Goal: Task Accomplishment & Management: Complete application form

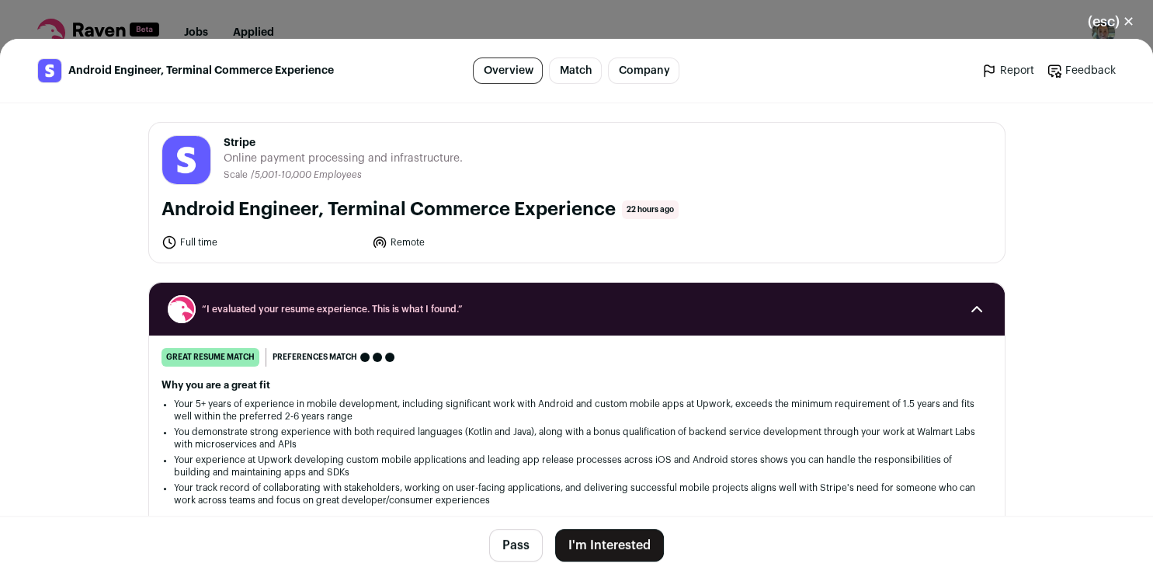
click at [582, 546] on button "I'm Interested" at bounding box center [609, 545] width 109 height 33
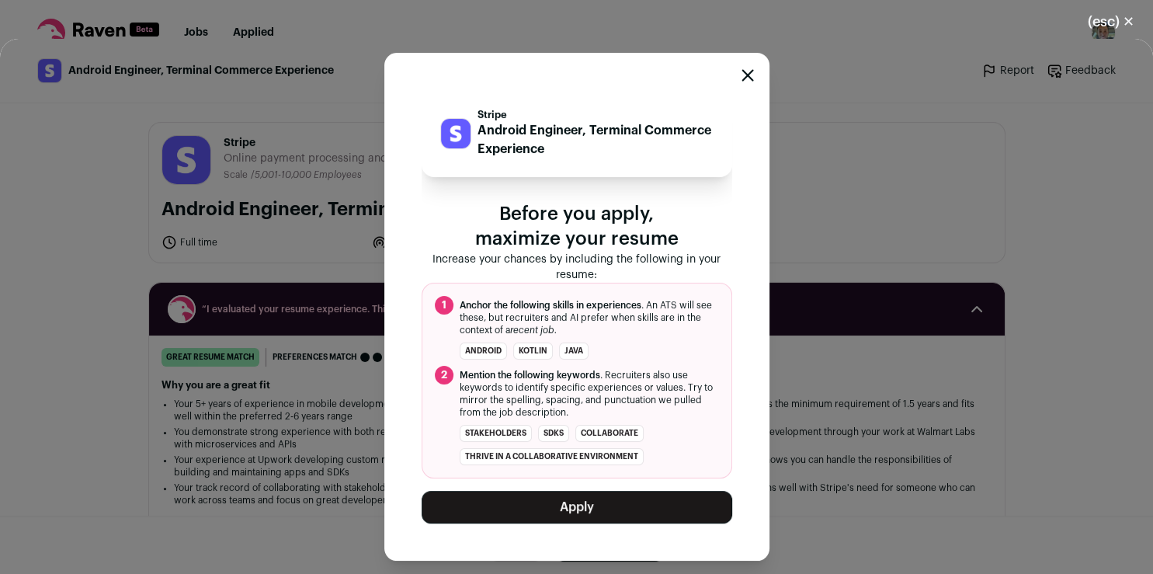
click at [608, 469] on ol "1 Anchor the following skills in experiences . An ATS will see these, but recru…" at bounding box center [577, 381] width 311 height 196
click at [585, 508] on button "Apply" at bounding box center [577, 507] width 311 height 33
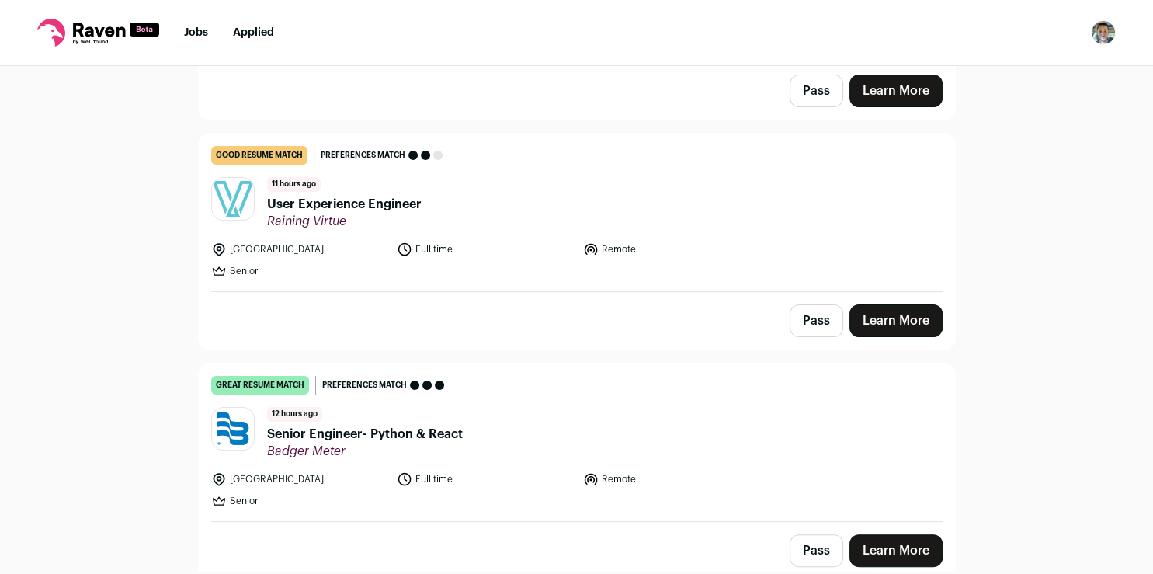
scroll to position [446, 0]
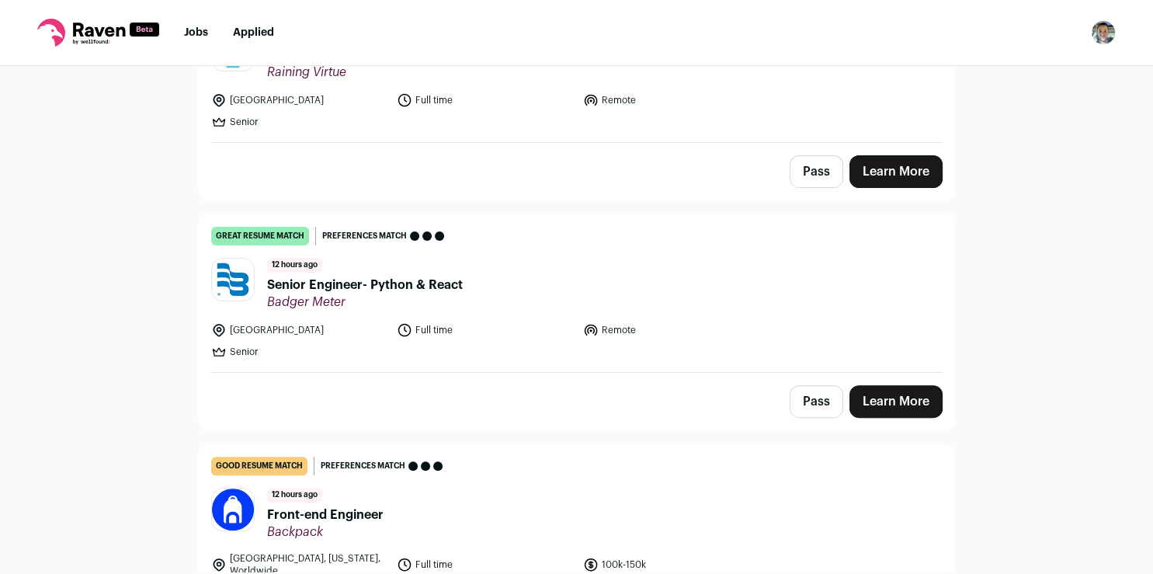
click at [908, 402] on link "Learn More" at bounding box center [895, 401] width 93 height 33
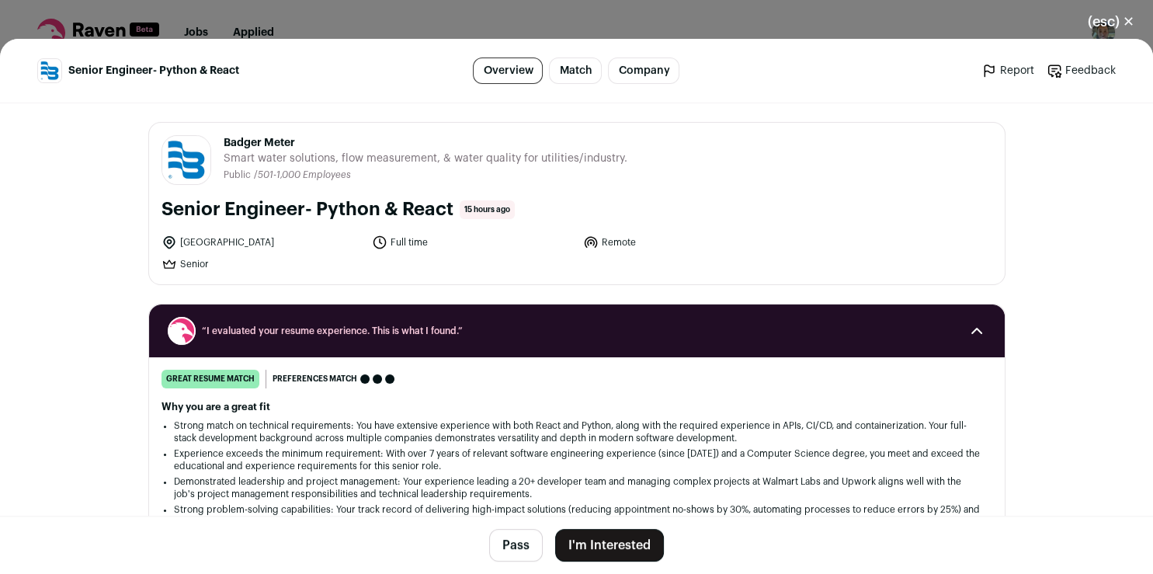
click at [615, 542] on button "I'm Interested" at bounding box center [609, 545] width 109 height 33
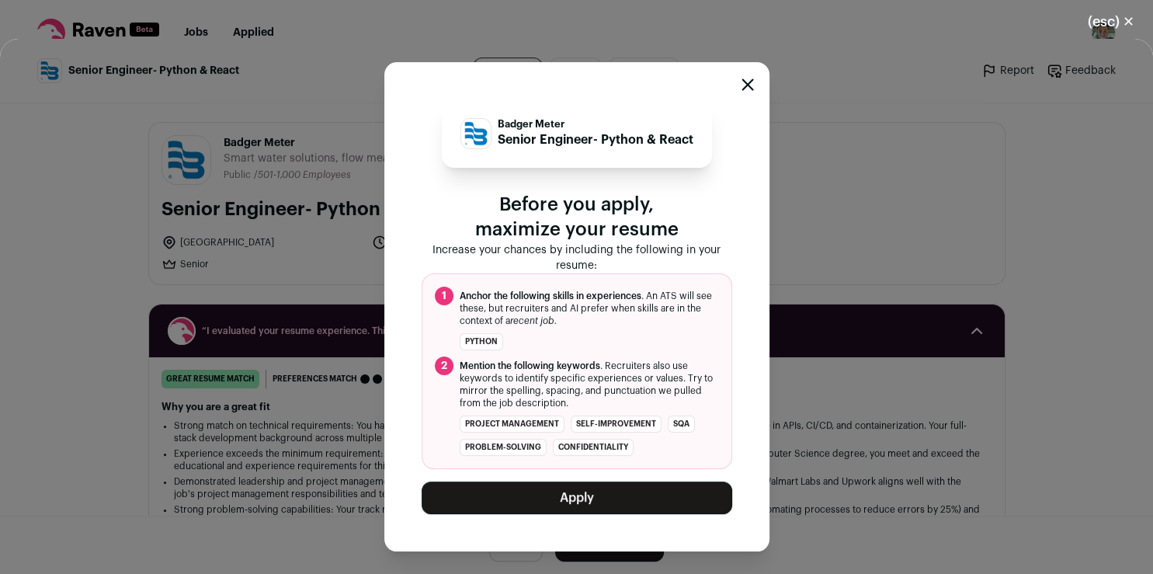
click at [533, 488] on button "Apply" at bounding box center [577, 497] width 311 height 33
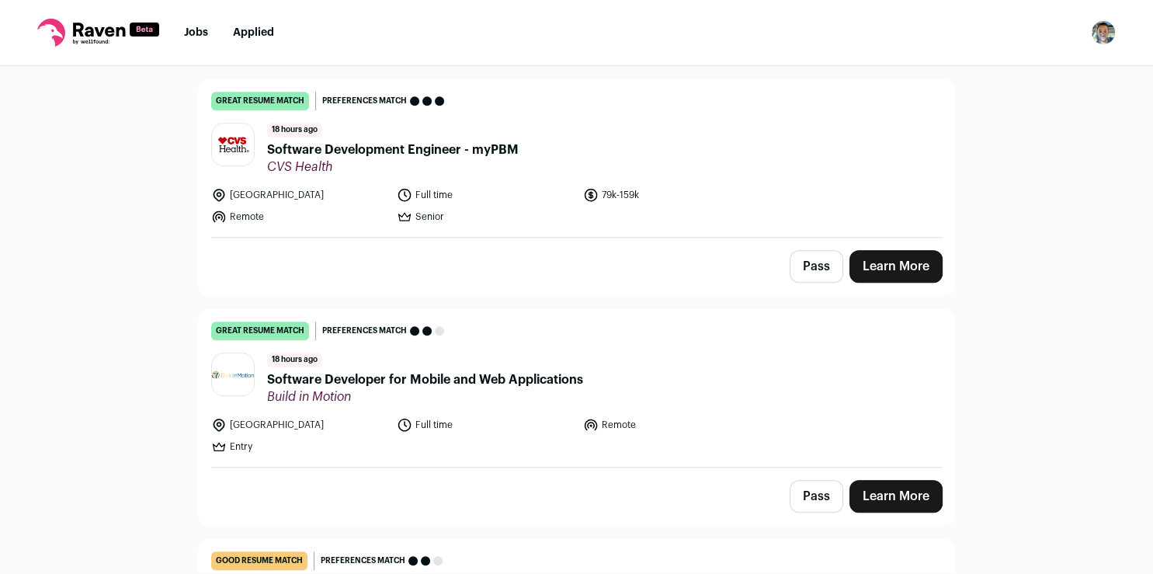
scroll to position [1428, 0]
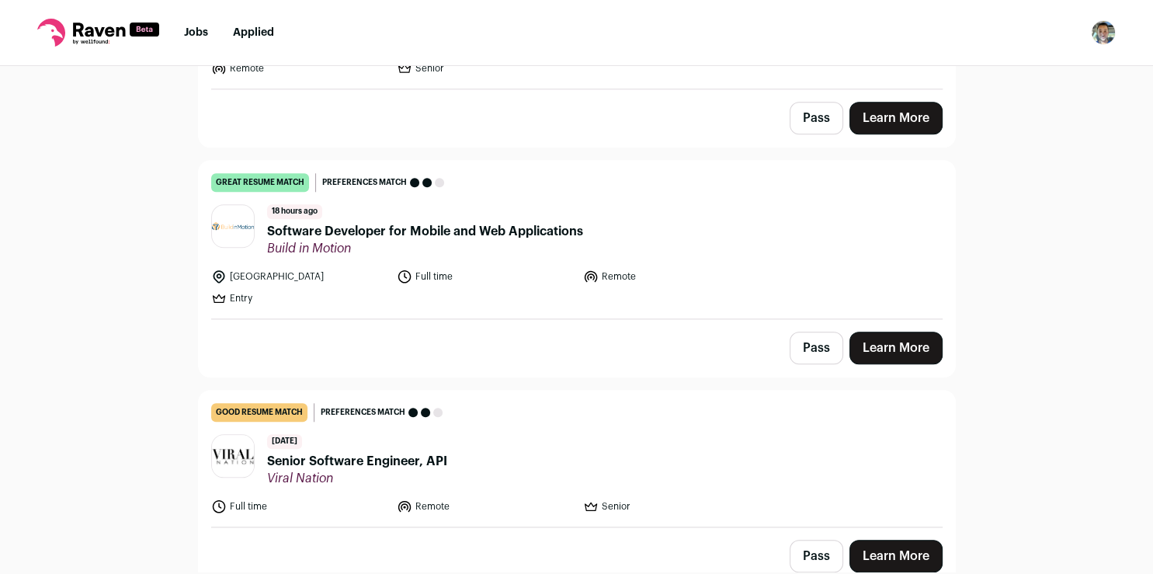
click at [881, 333] on link "Learn More" at bounding box center [895, 348] width 93 height 33
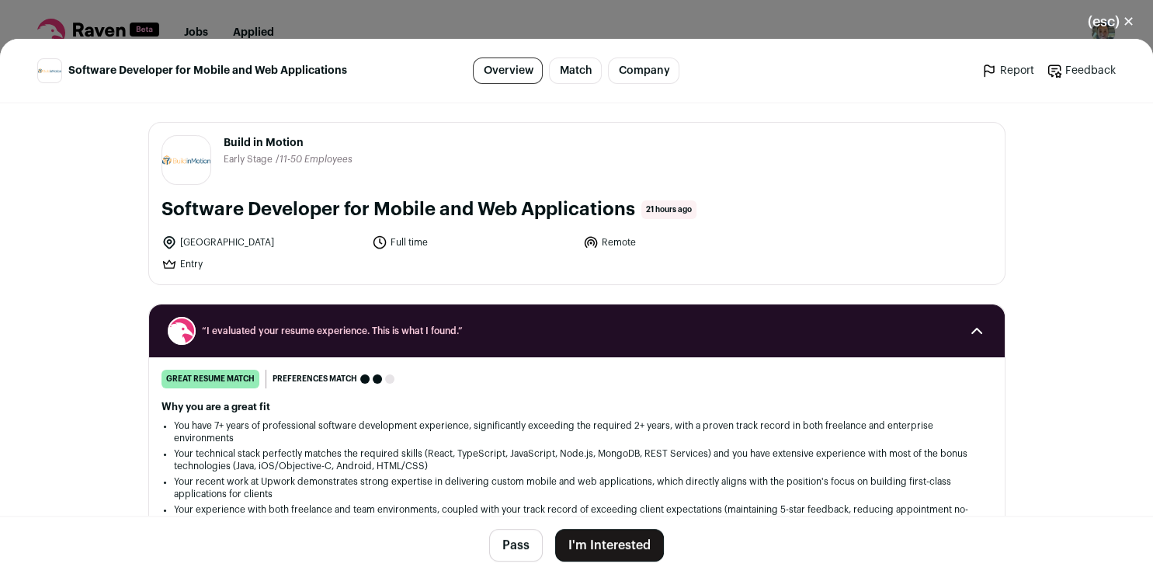
click at [589, 545] on button "I'm Interested" at bounding box center [609, 545] width 109 height 33
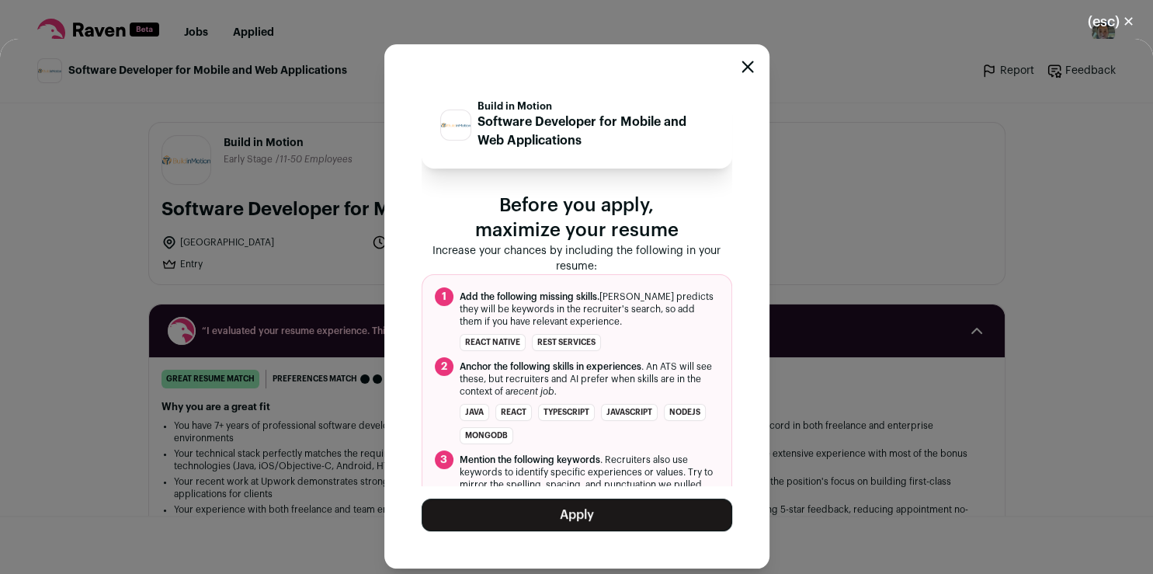
click at [582, 512] on button "Apply" at bounding box center [577, 514] width 311 height 33
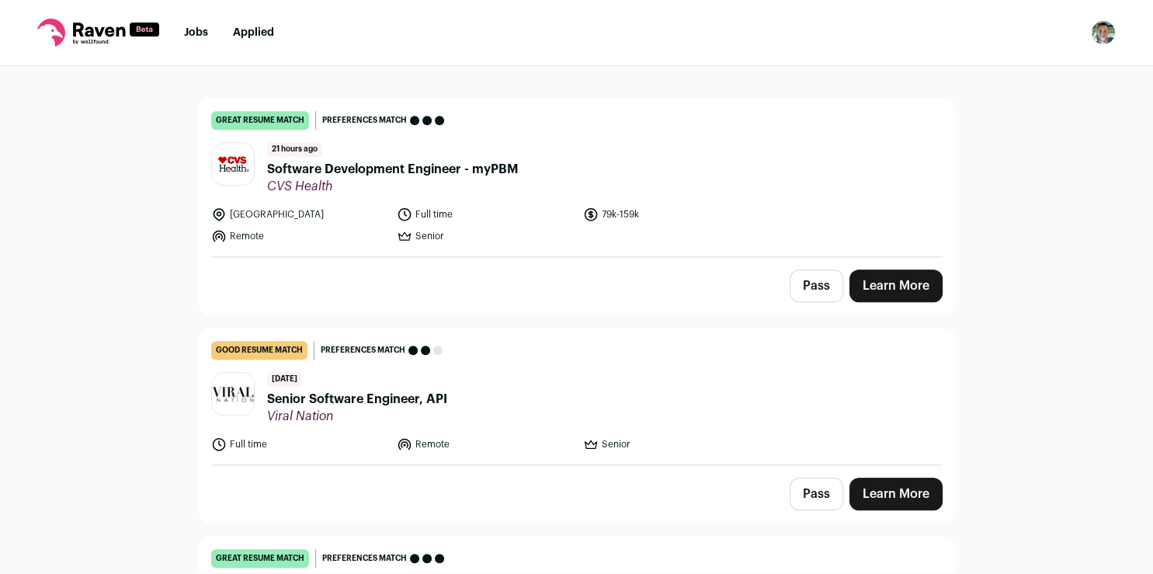
scroll to position [1143, 0]
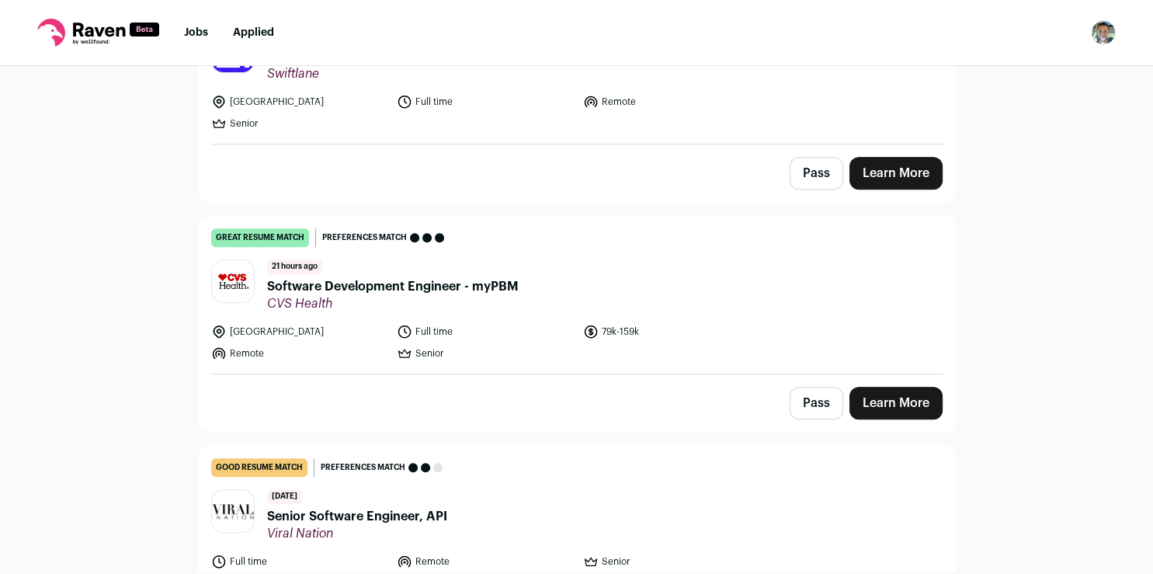
click at [893, 387] on link "Learn More" at bounding box center [895, 403] width 93 height 33
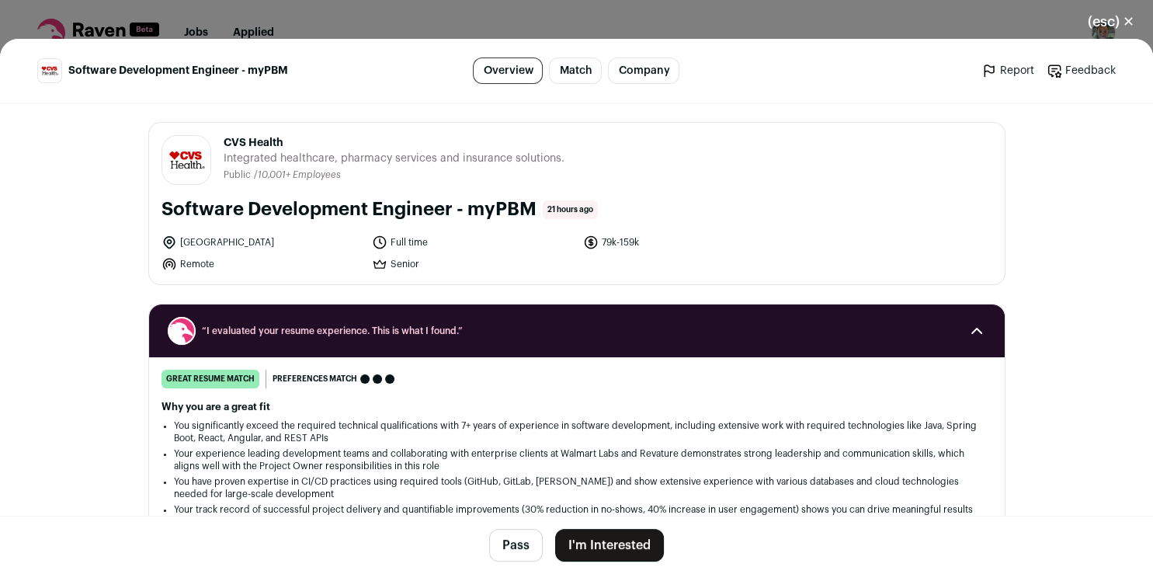
click at [637, 540] on button "I'm Interested" at bounding box center [609, 545] width 109 height 33
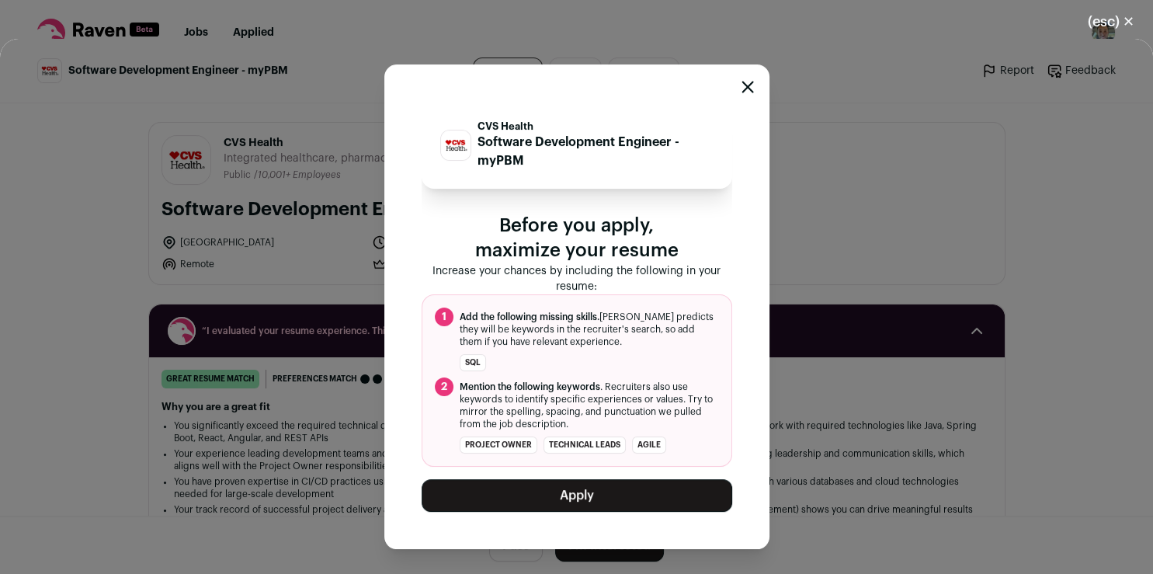
click at [613, 498] on button "Apply" at bounding box center [577, 495] width 311 height 33
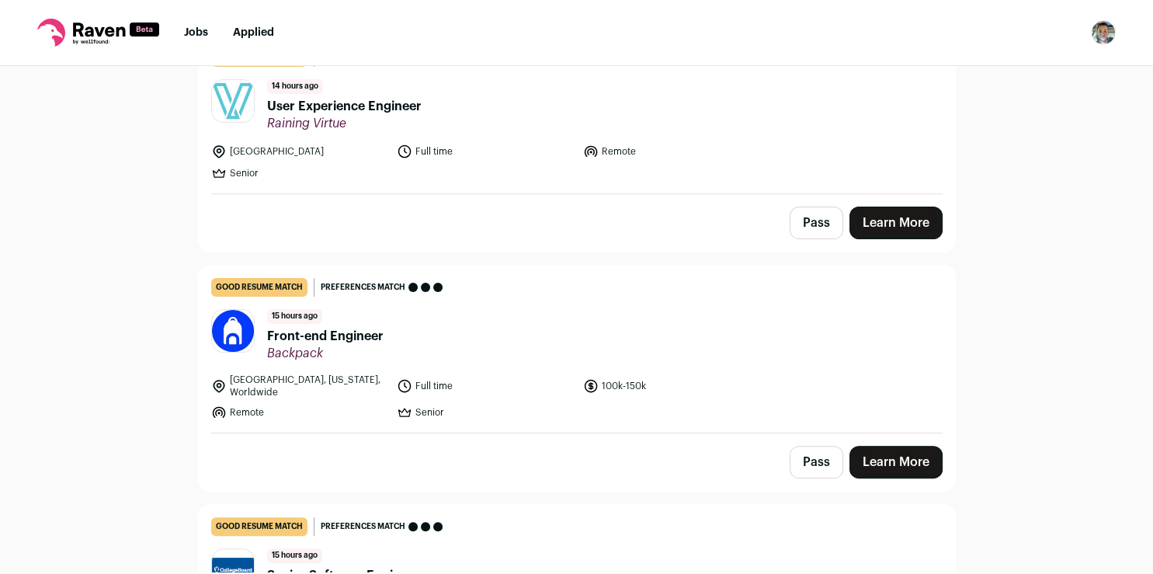
scroll to position [0, 0]
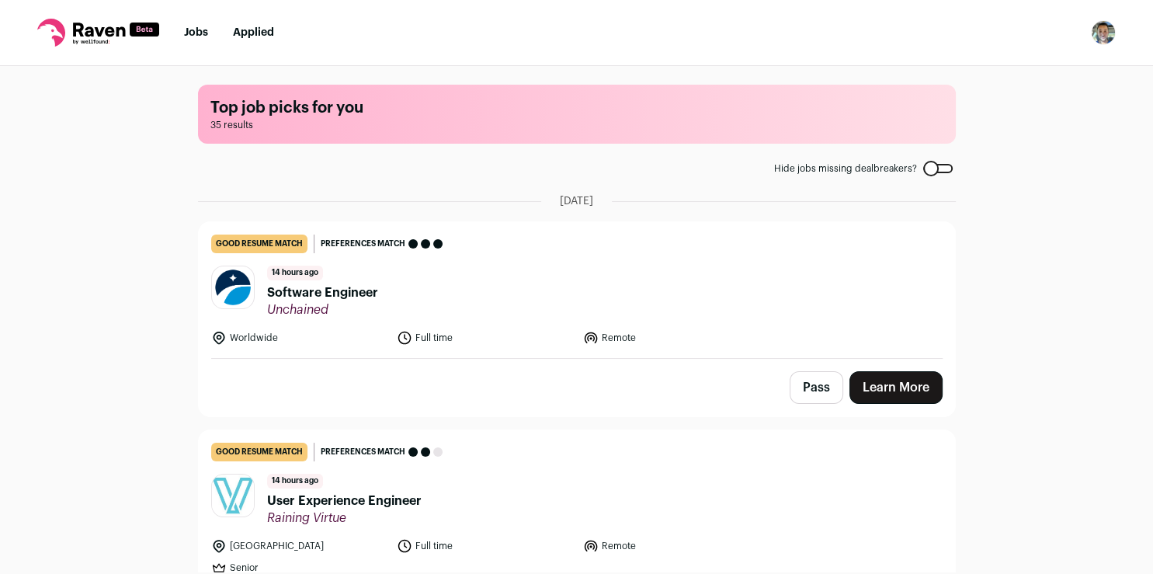
click at [874, 377] on link "Learn More" at bounding box center [895, 387] width 93 height 33
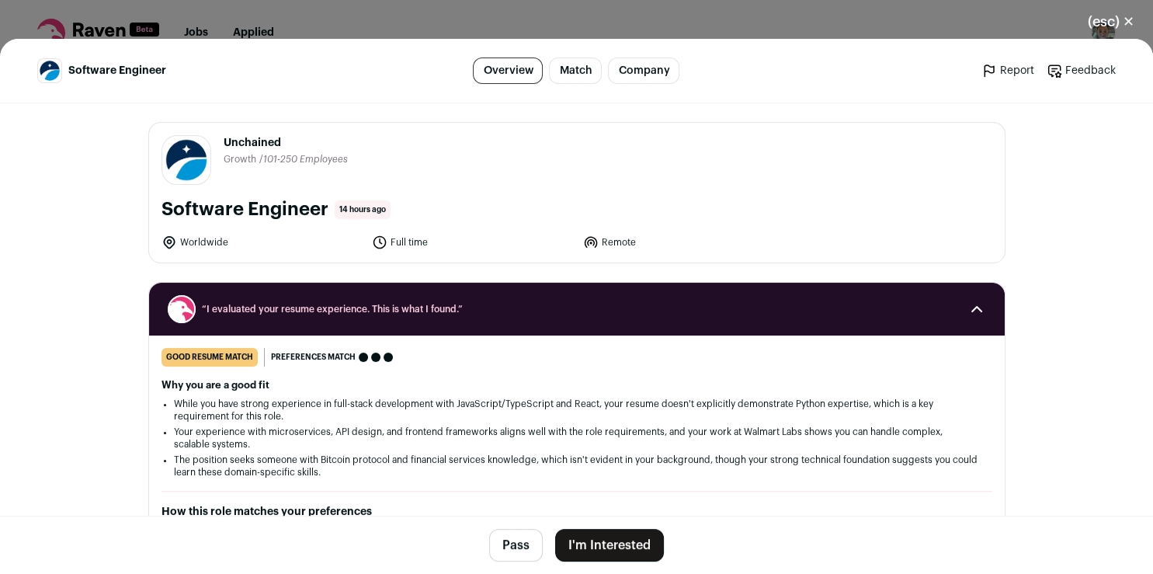
click at [584, 544] on button "I'm Interested" at bounding box center [609, 545] width 109 height 33
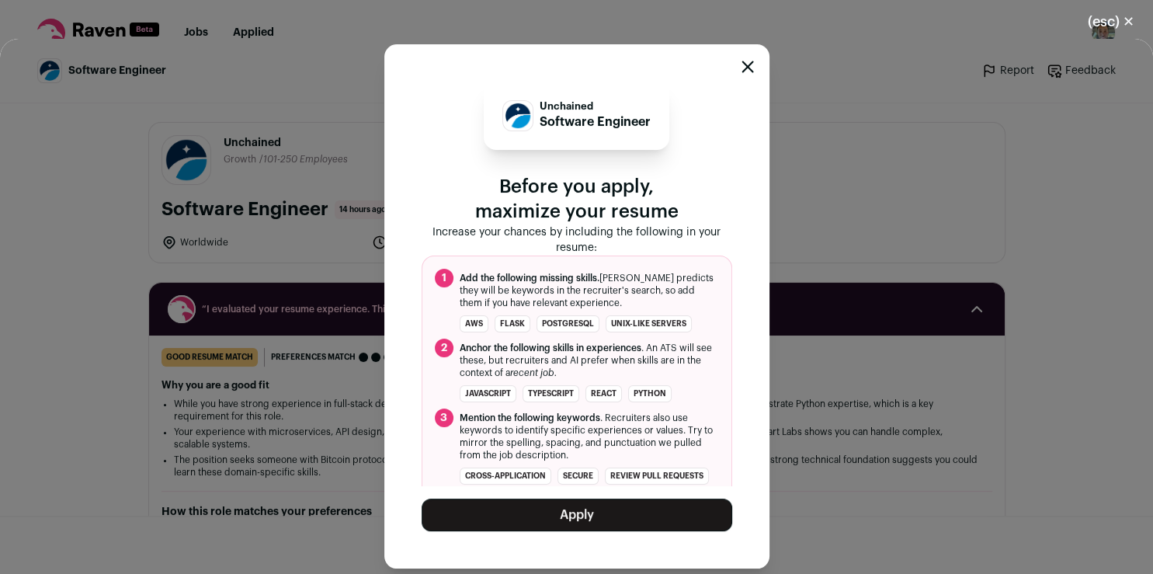
click at [593, 511] on button "Apply" at bounding box center [577, 514] width 311 height 33
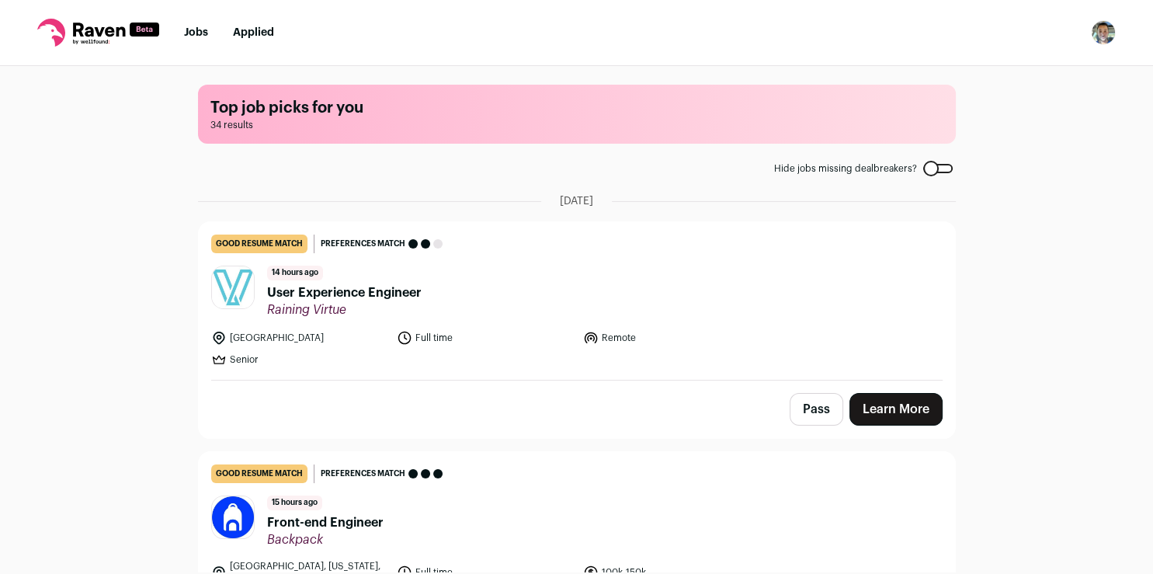
click at [916, 417] on link "Learn More" at bounding box center [895, 409] width 93 height 33
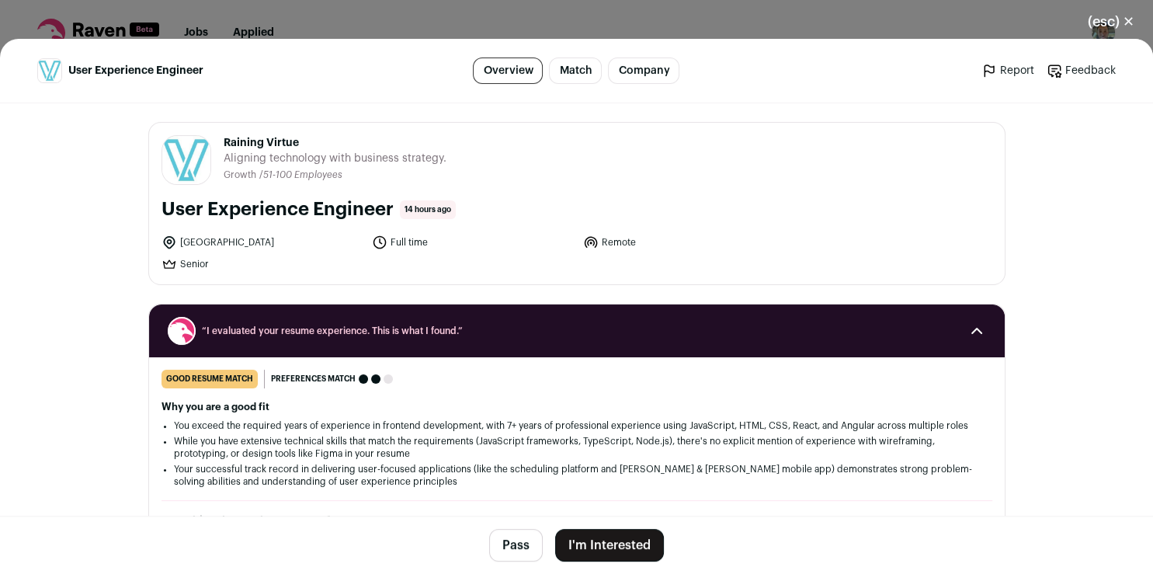
click at [630, 547] on button "I'm Interested" at bounding box center [609, 545] width 109 height 33
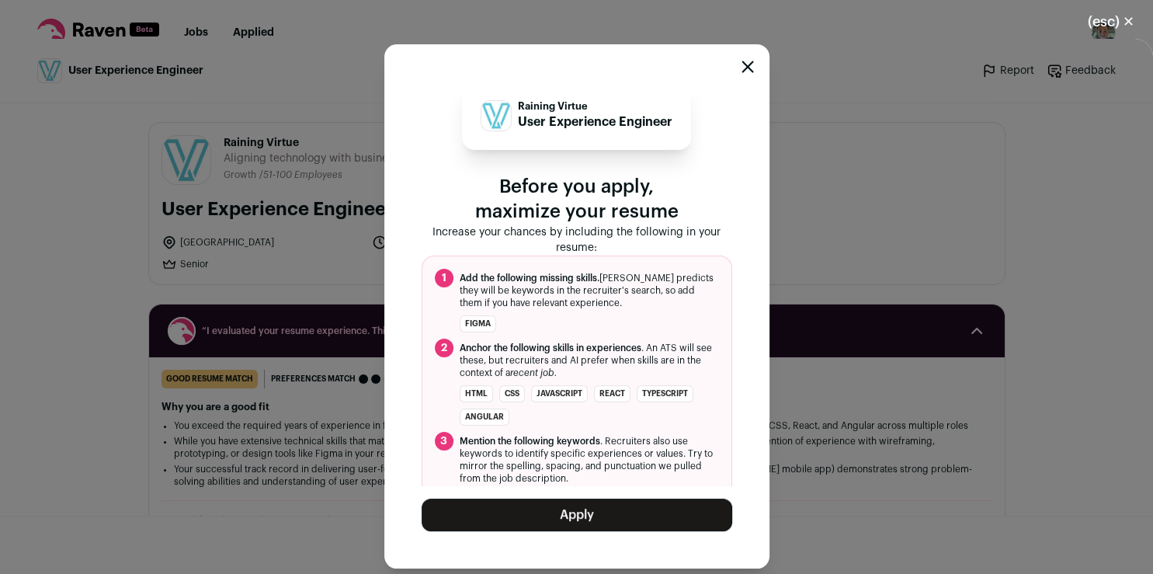
click at [598, 522] on button "Apply" at bounding box center [577, 514] width 311 height 33
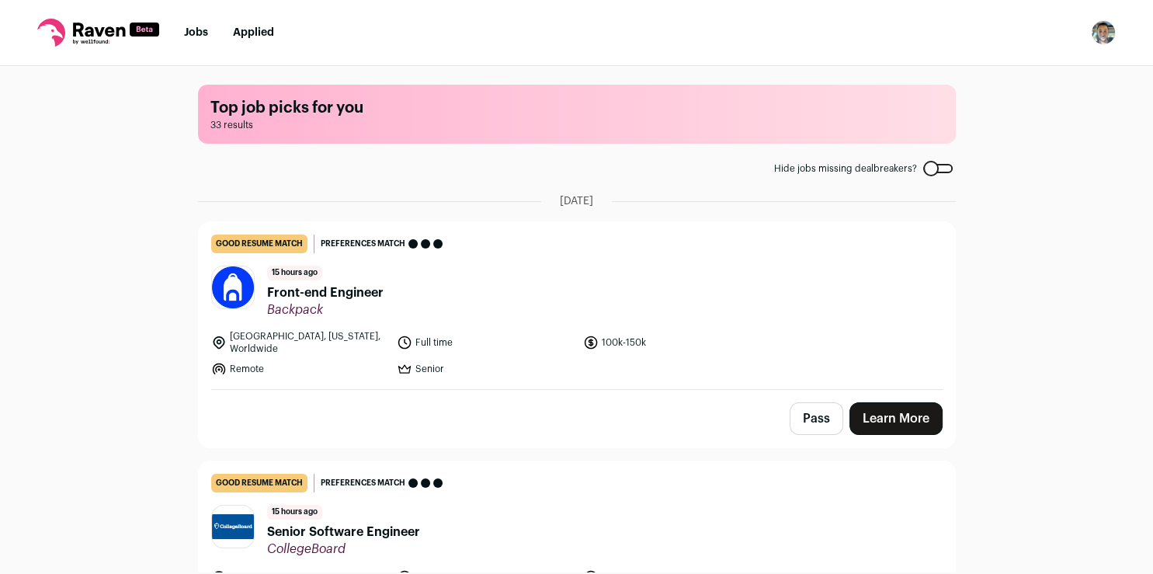
click at [868, 404] on link "Learn More" at bounding box center [895, 418] width 93 height 33
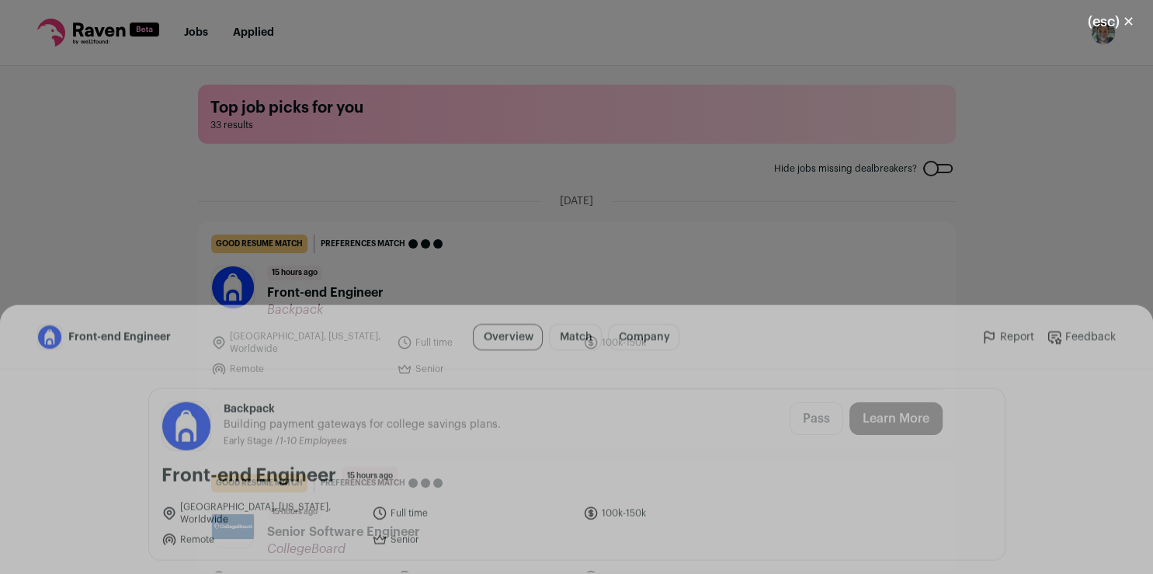
click at [589, 544] on button "I'm Interested" at bounding box center [609, 545] width 109 height 33
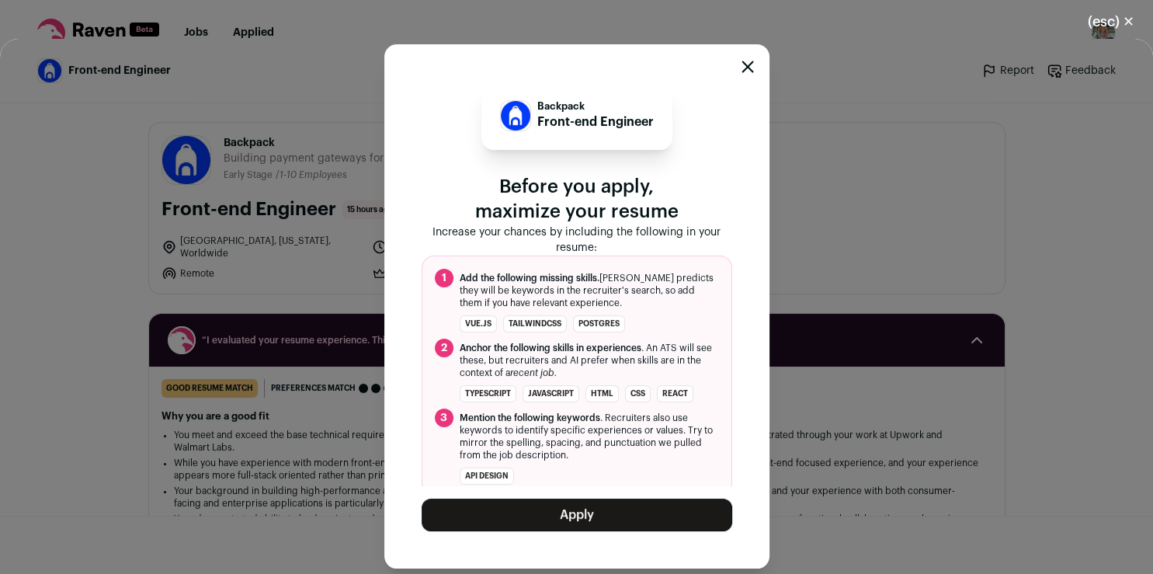
click at [578, 514] on button "Apply" at bounding box center [577, 514] width 311 height 33
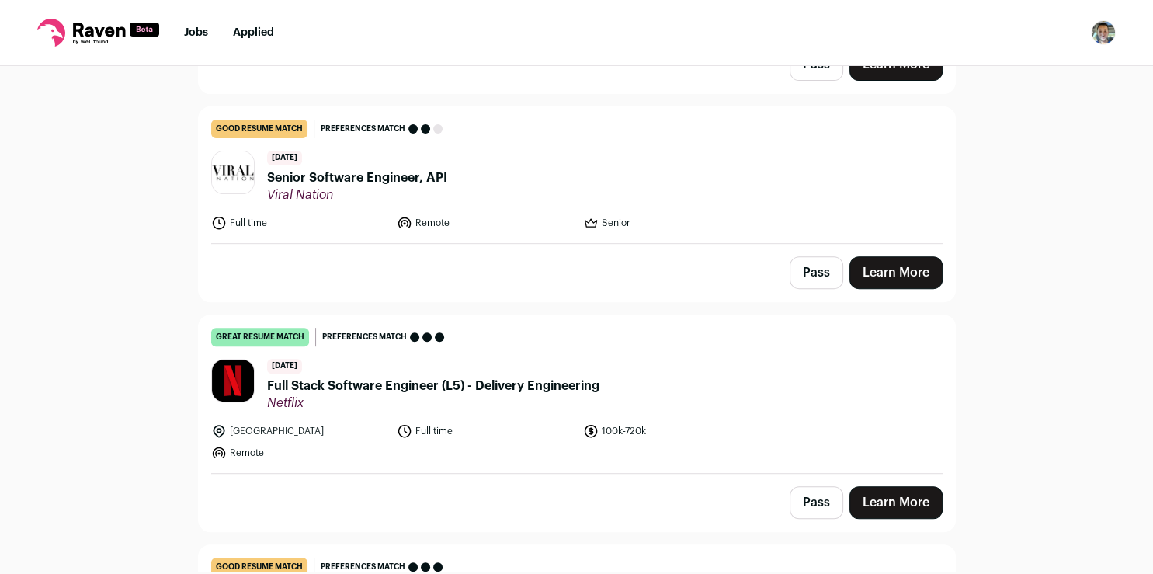
scroll to position [613, 0]
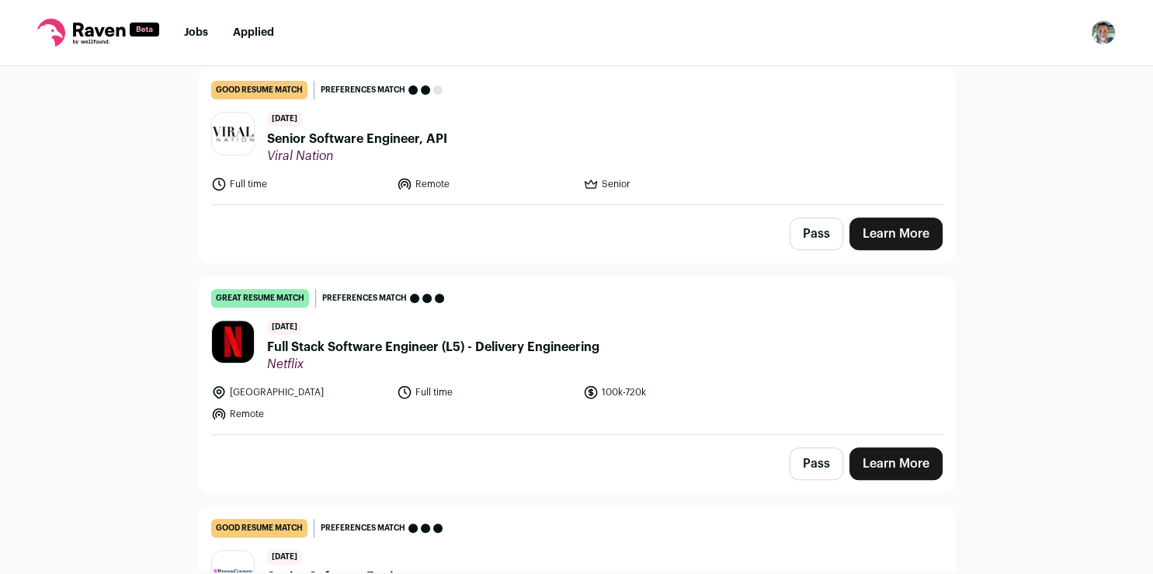
click at [881, 461] on link "Learn More" at bounding box center [895, 463] width 93 height 33
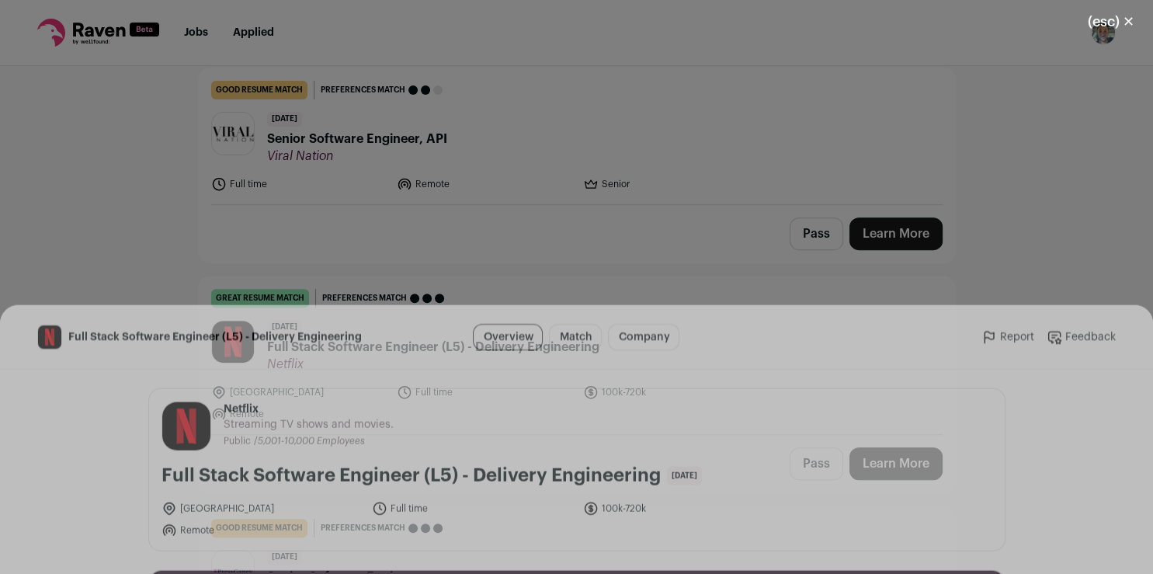
click at [592, 544] on button "I'm Interested" at bounding box center [609, 545] width 109 height 33
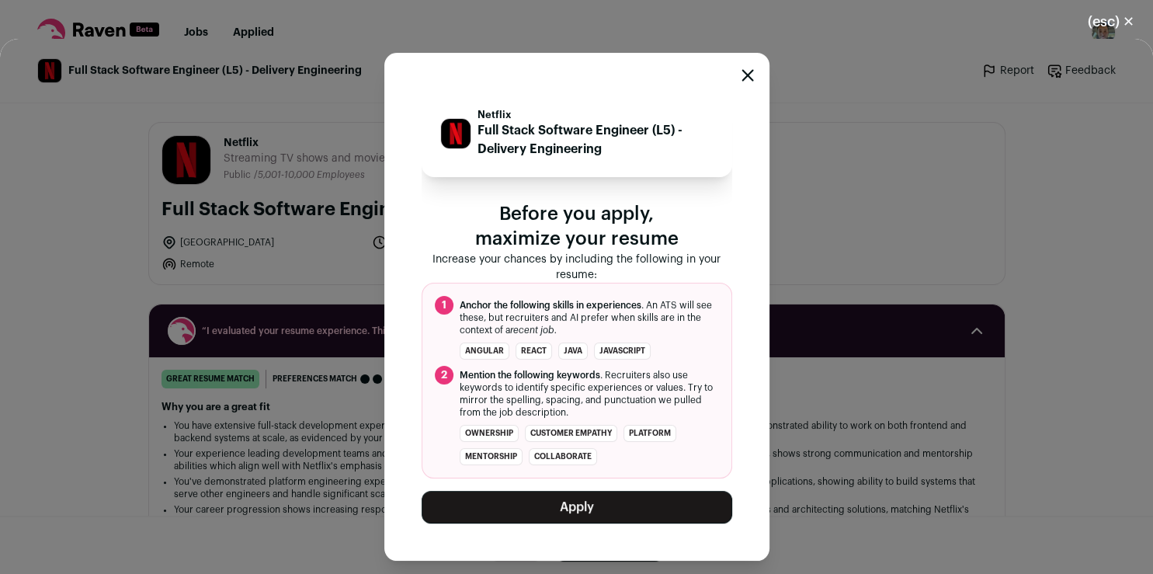
click at [617, 508] on button "Apply" at bounding box center [577, 507] width 311 height 33
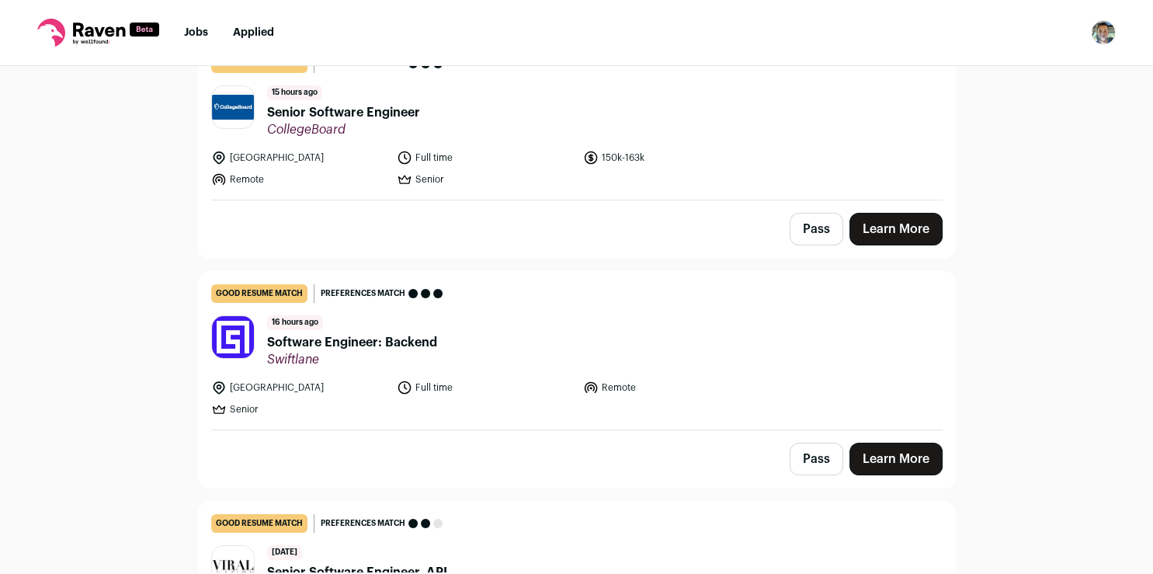
scroll to position [0, 0]
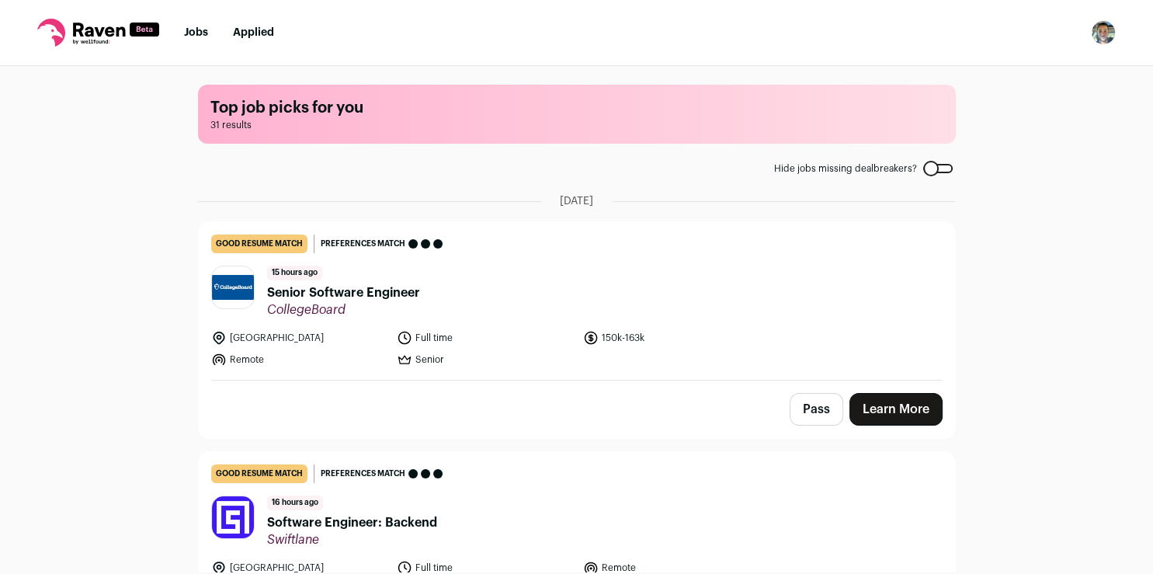
click at [894, 410] on link "Learn More" at bounding box center [895, 409] width 93 height 33
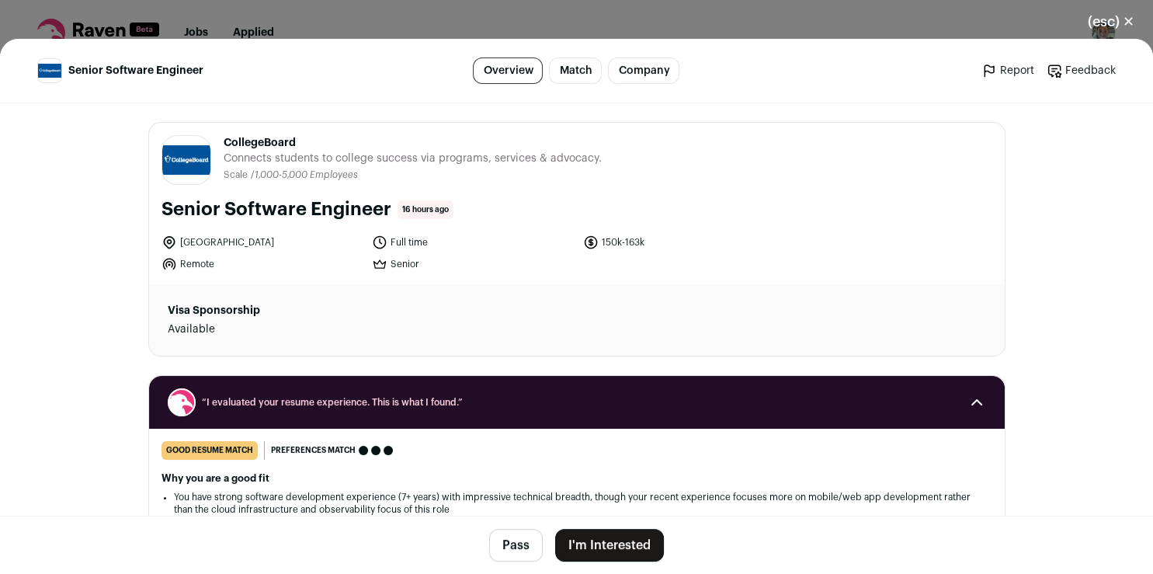
scroll to position [200, 0]
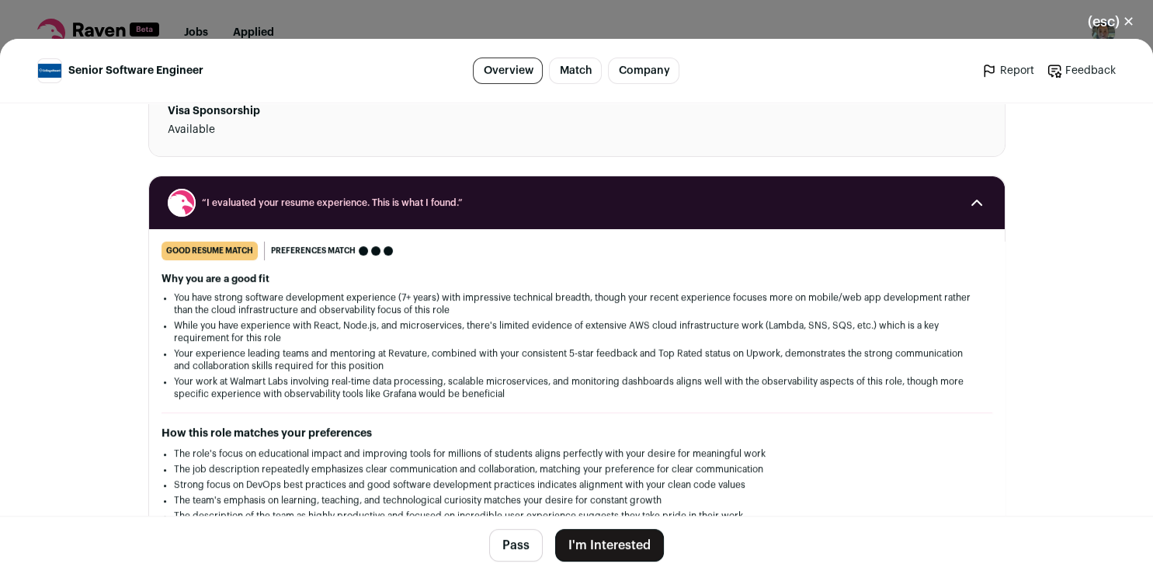
click at [594, 544] on button "I'm Interested" at bounding box center [609, 545] width 109 height 33
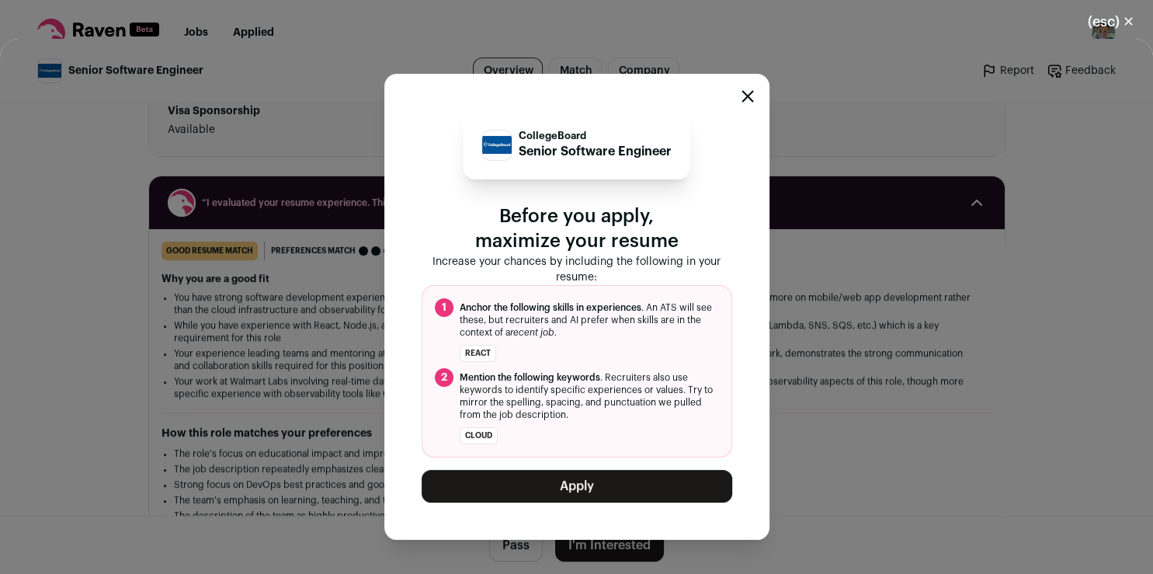
click at [604, 481] on button "Apply" at bounding box center [577, 486] width 311 height 33
